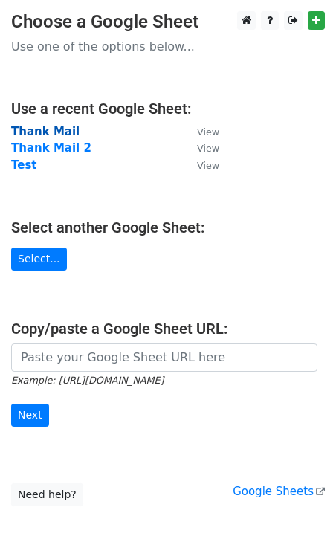
click at [48, 131] on strong "Thank Mail" at bounding box center [45, 131] width 68 height 13
click at [48, 150] on strong "Thank Mail 2" at bounding box center [51, 147] width 80 height 13
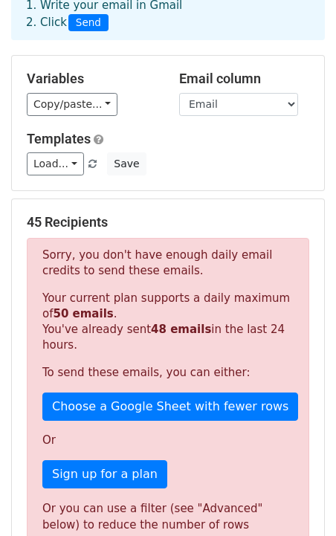
scroll to position [80, 0]
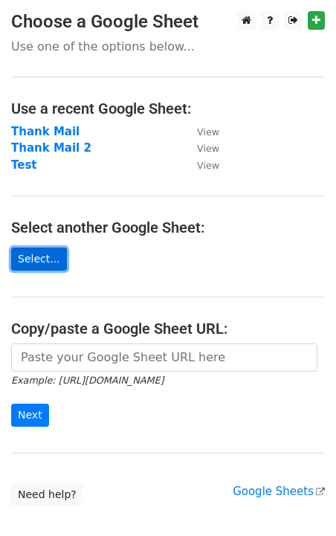
click at [33, 255] on link "Select..." at bounding box center [39, 258] width 56 height 23
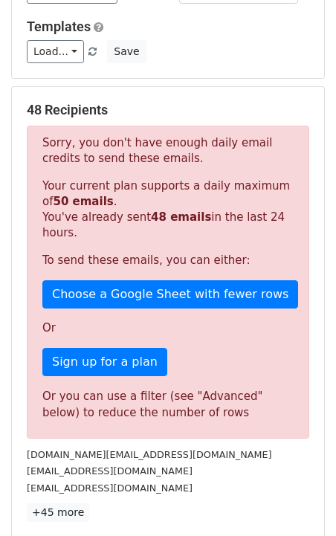
scroll to position [199, 0]
